Goal: Book appointment/travel/reservation

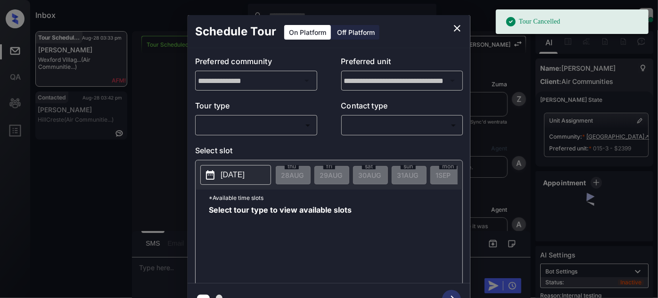
scroll to position [6080, 0]
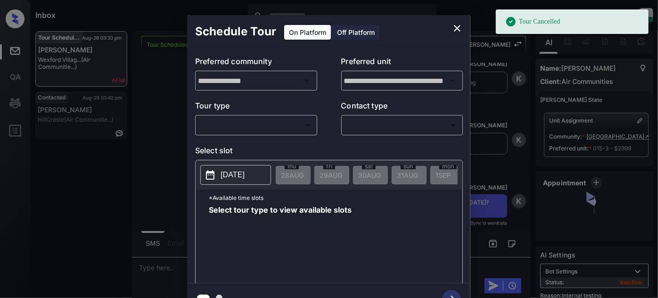
click at [284, 123] on body "Tour Cancelled Inbox [PERSON_NAME] Online Set yourself offline Set yourself on …" at bounding box center [329, 149] width 658 height 298
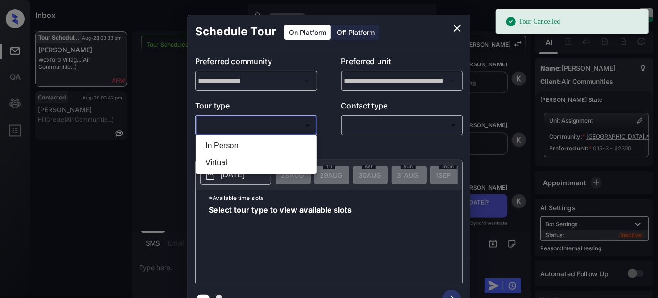
click at [257, 147] on li "In Person" at bounding box center [256, 145] width 116 height 17
type input "********"
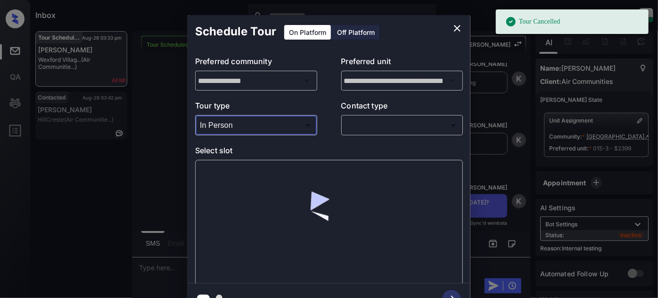
click at [404, 124] on body "Tour Cancelled Inbox [PERSON_NAME] Online Set yourself offline Set yourself on …" at bounding box center [329, 149] width 658 height 298
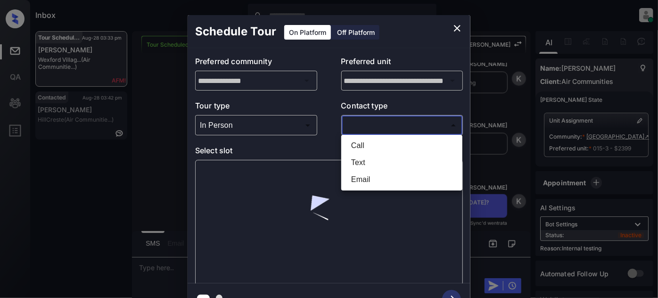
click at [367, 166] on li "Text" at bounding box center [402, 162] width 116 height 17
type input "****"
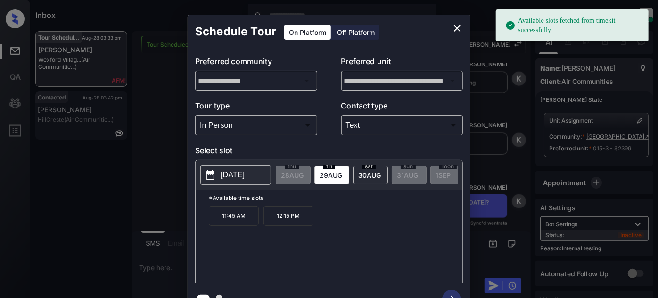
click at [365, 174] on span "[DATE]" at bounding box center [369, 175] width 23 height 8
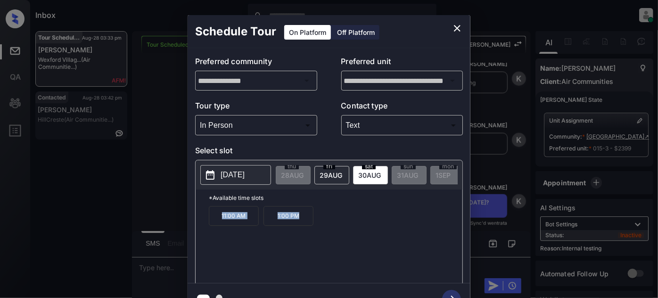
drag, startPoint x: 313, startPoint y: 225, endPoint x: 176, endPoint y: 216, distance: 137.6
click at [175, 216] on div "**********" at bounding box center [329, 165] width 658 height 331
copy div "11:00 AM 1:00 PM"
click at [455, 27] on icon "close" at bounding box center [457, 28] width 11 height 11
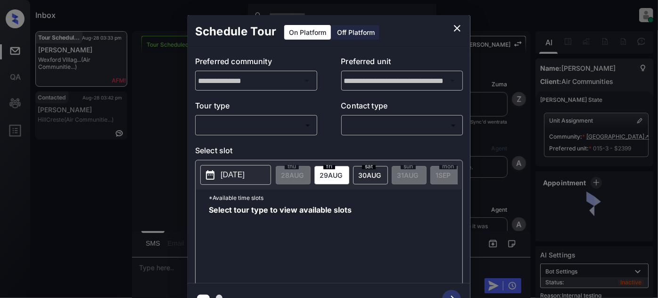
scroll to position [7081, 0]
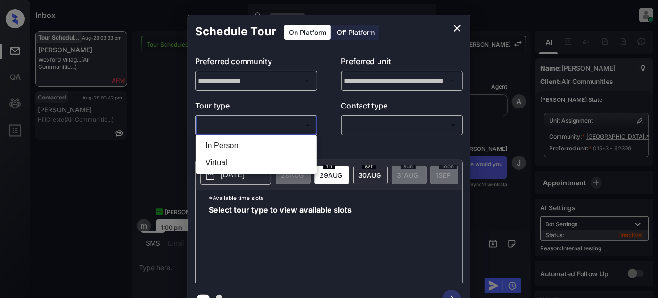
click at [235, 122] on body "Inbox Juan Carlos Manantan Online Set yourself offline Set yourself on break Pr…" at bounding box center [329, 149] width 658 height 298
click at [229, 145] on li "In Person" at bounding box center [256, 145] width 116 height 17
type input "********"
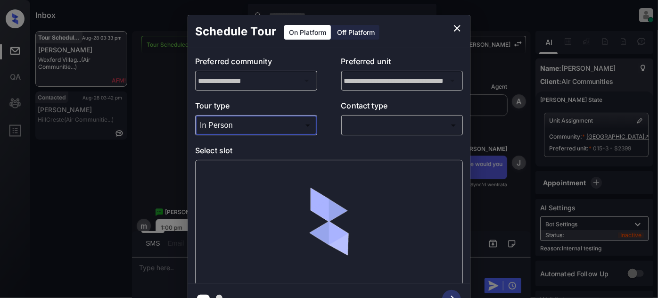
click at [344, 128] on body "Inbox Juan Carlos Manantan Online Set yourself offline Set yourself on break Pr…" at bounding box center [329, 149] width 658 height 298
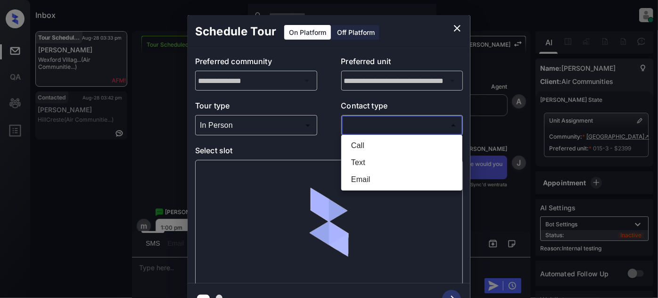
click at [360, 127] on div at bounding box center [329, 149] width 658 height 298
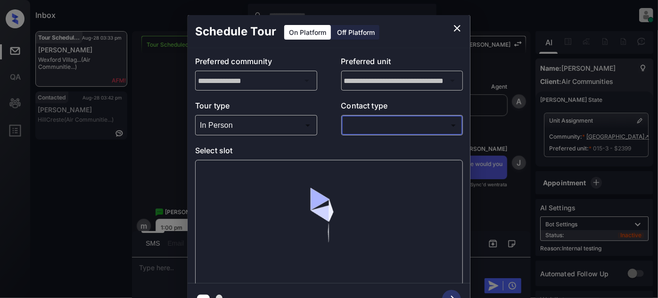
click at [363, 126] on body "Inbox Juan Carlos Manantan Online Set yourself offline Set yourself on break Pr…" at bounding box center [329, 149] width 658 height 298
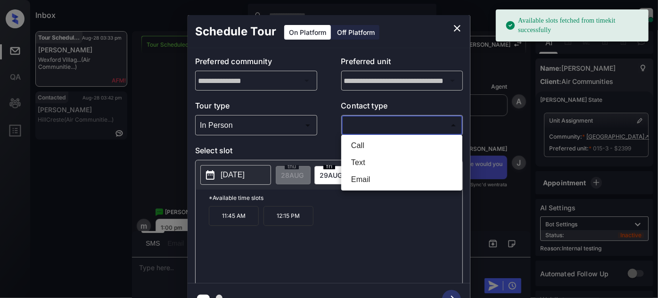
click at [365, 162] on li "Text" at bounding box center [402, 162] width 116 height 17
type input "****"
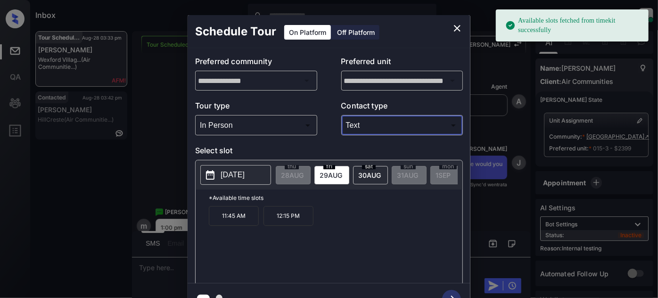
click at [375, 175] on span "[DATE]" at bounding box center [369, 175] width 23 height 8
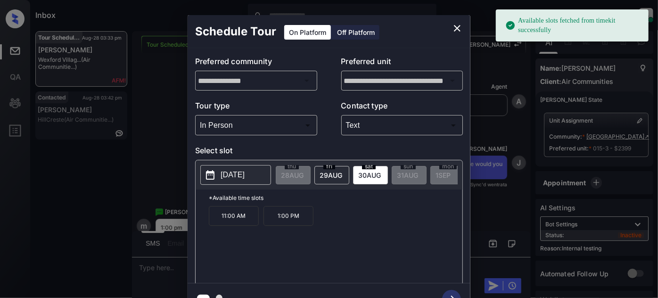
click at [306, 220] on p "1:00 PM" at bounding box center [289, 216] width 50 height 20
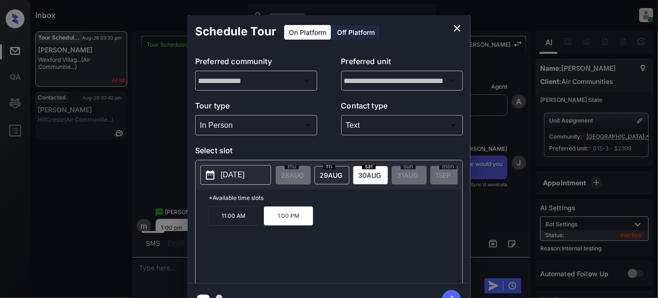
click at [454, 293] on icon "button" at bounding box center [451, 299] width 19 height 19
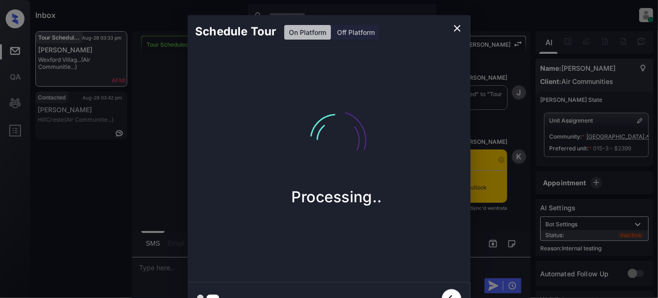
scroll to position [7393, 0]
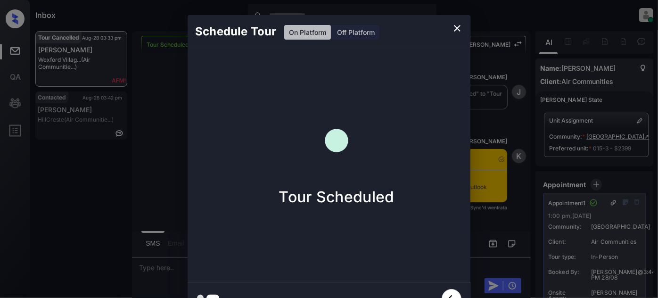
click at [461, 26] on icon "close" at bounding box center [457, 28] width 11 height 11
